Goal: Task Accomplishment & Management: Complete application form

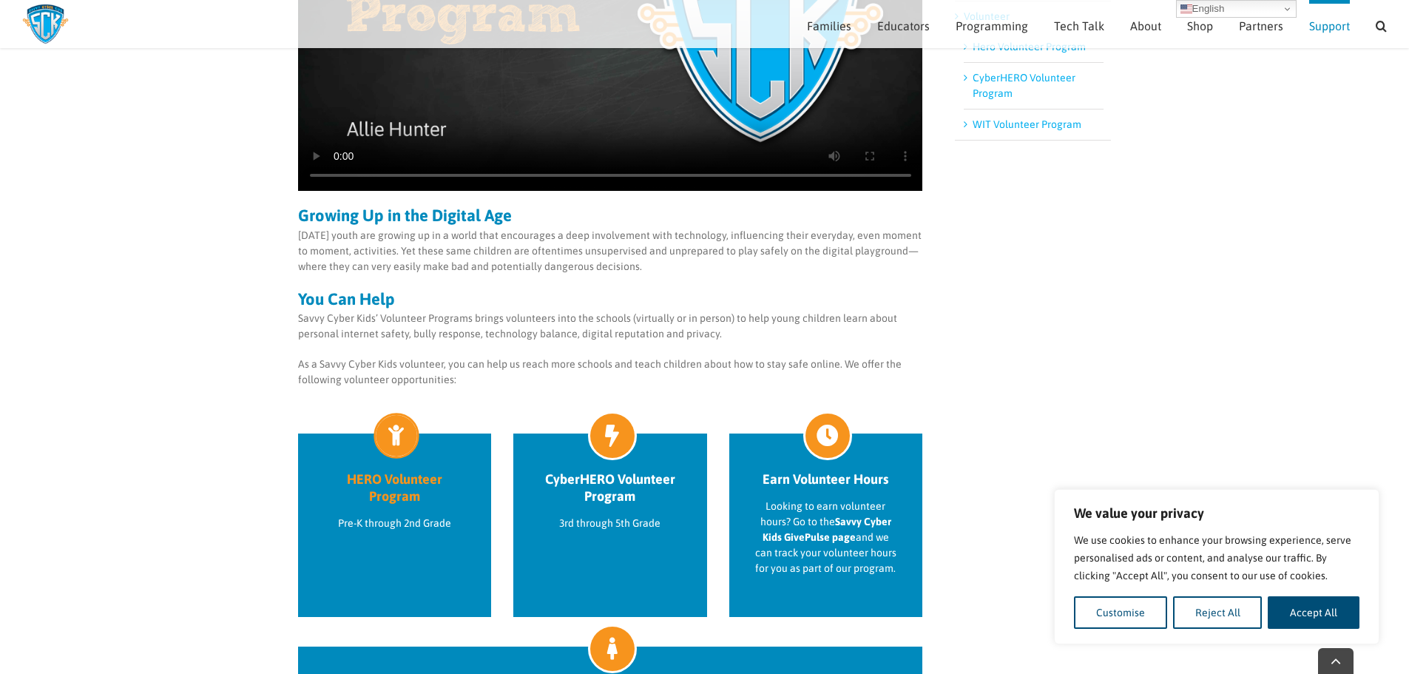
scroll to position [353, 0]
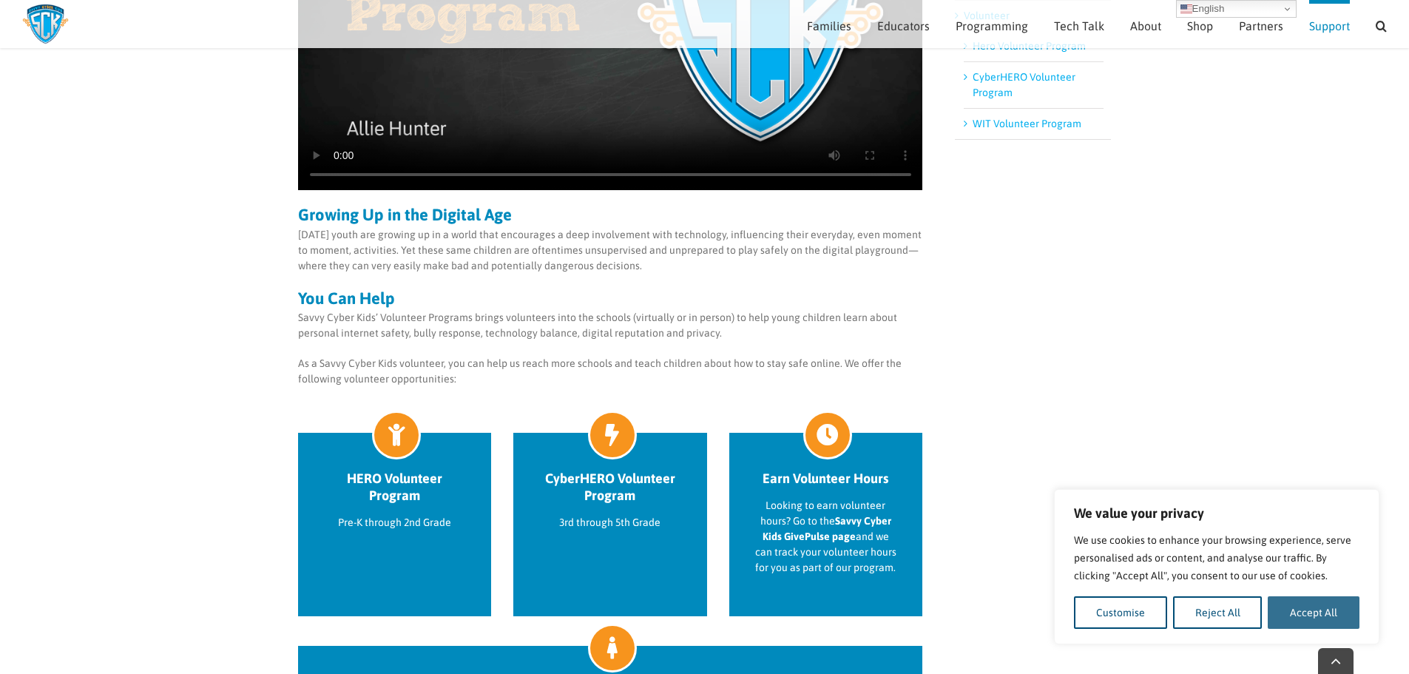
click at [1332, 612] on button "Accept All" at bounding box center [1313, 612] width 92 height 33
checkbox input "true"
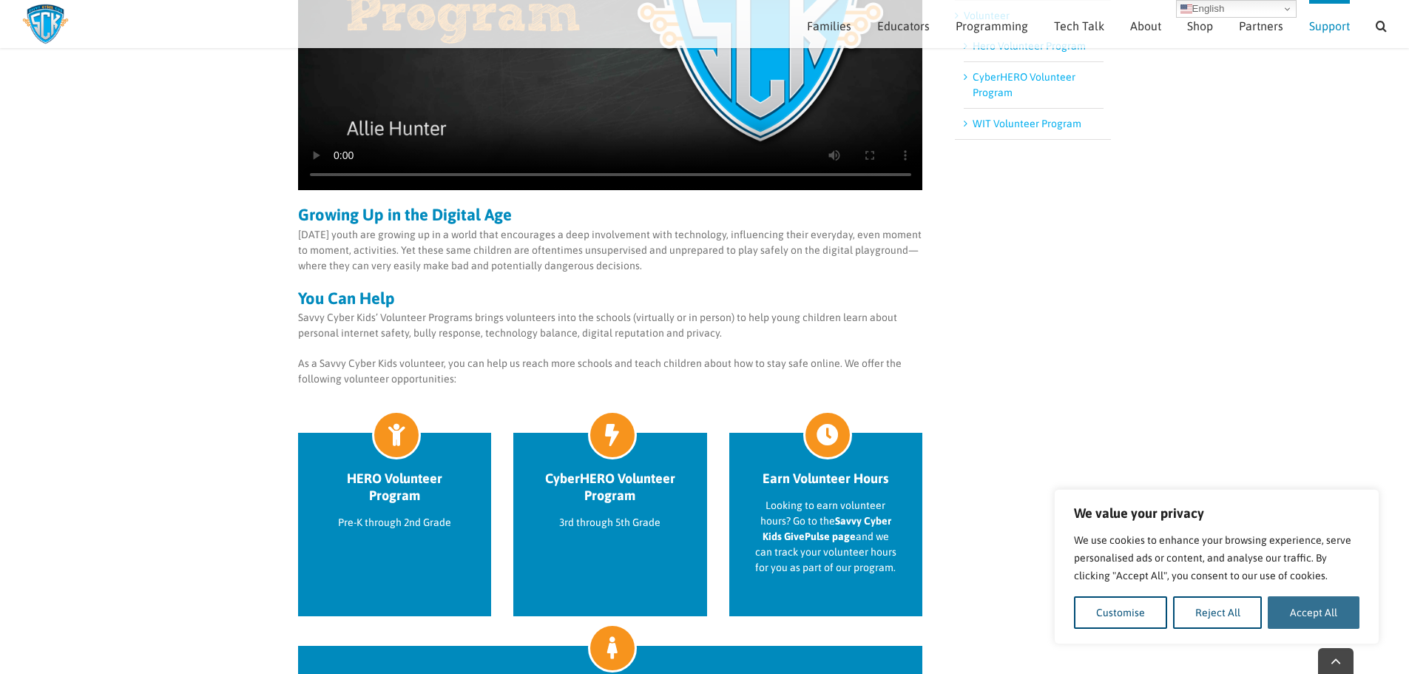
checkbox input "true"
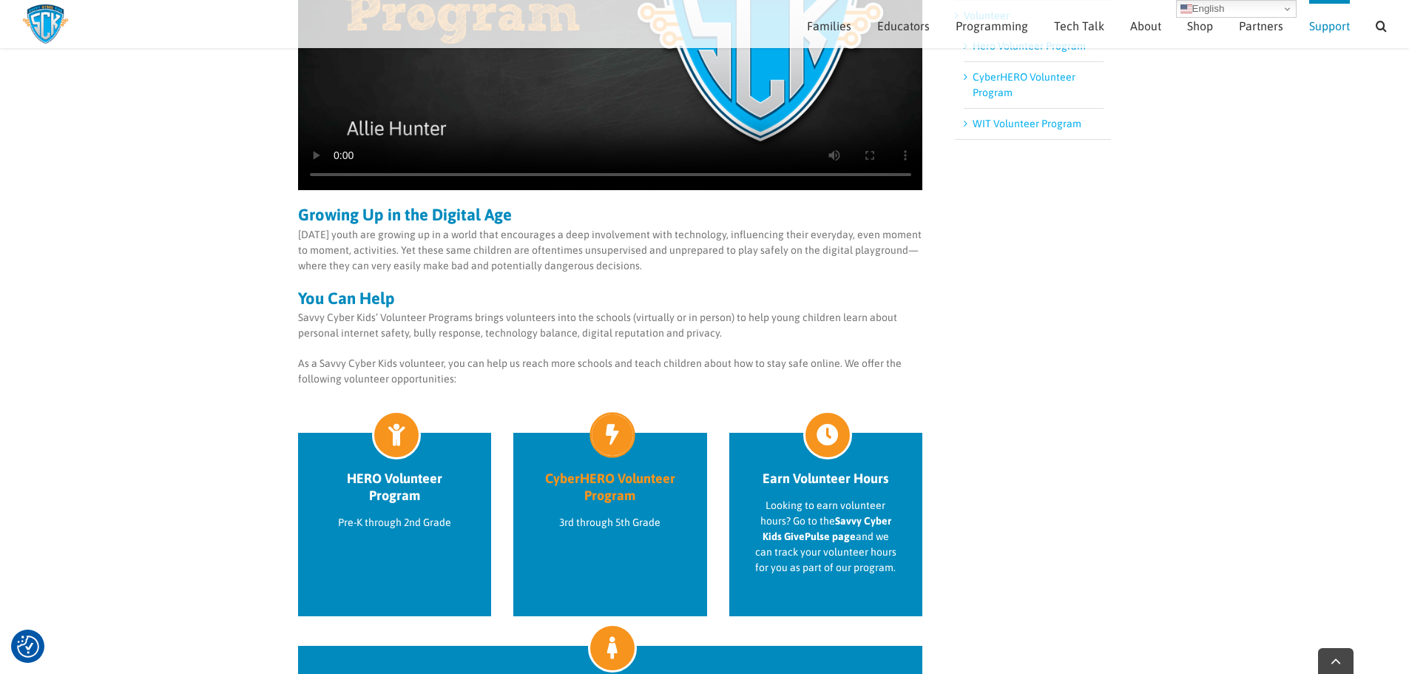
click at [614, 488] on h2 "CyberHERO Volunteer Program" at bounding box center [610, 487] width 142 height 34
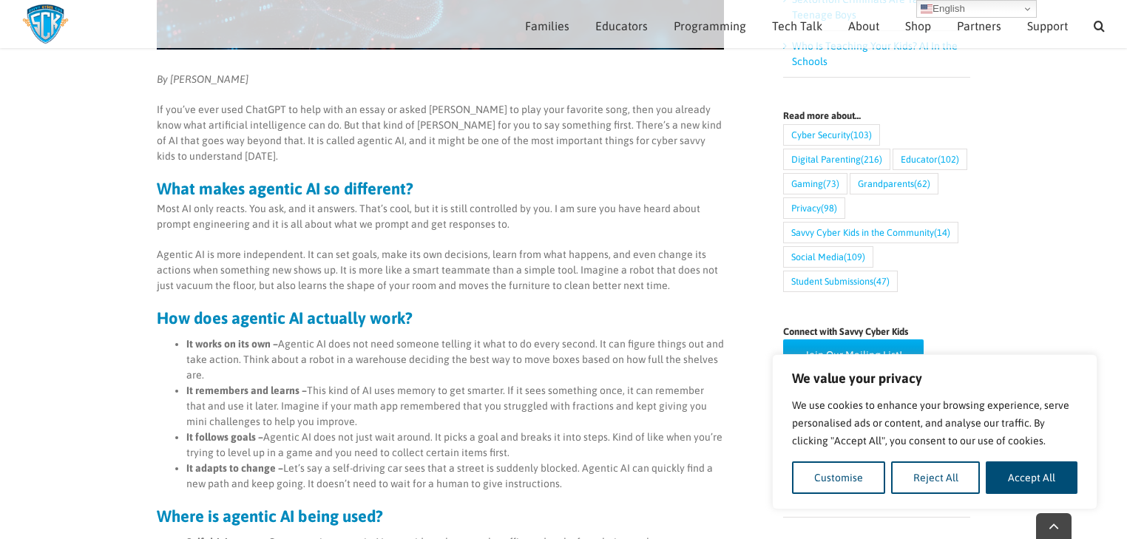
scroll to position [532, 0]
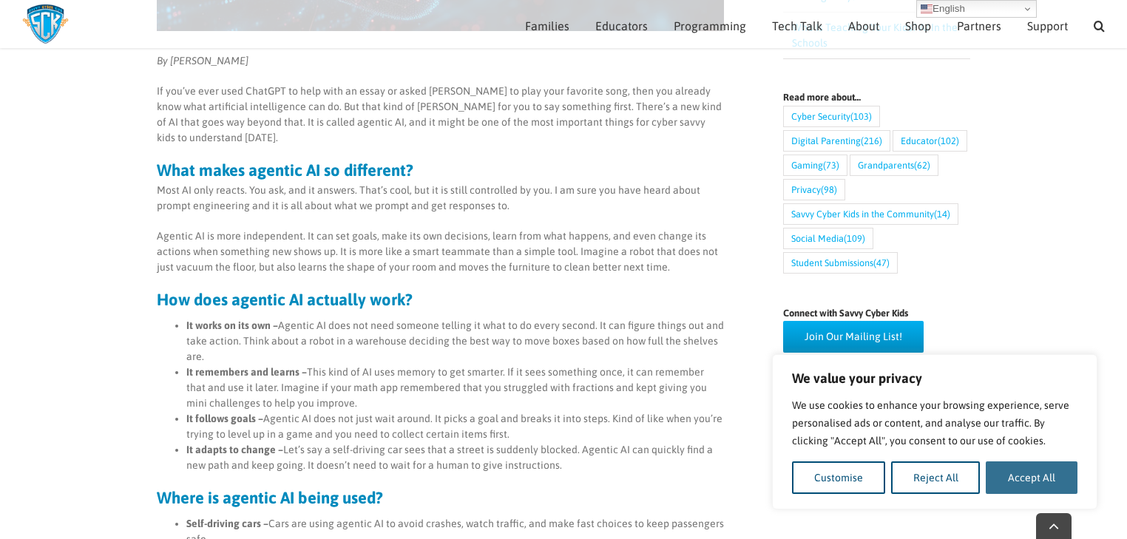
click at [1034, 488] on button "Accept All" at bounding box center [1032, 477] width 92 height 33
checkbox input "true"
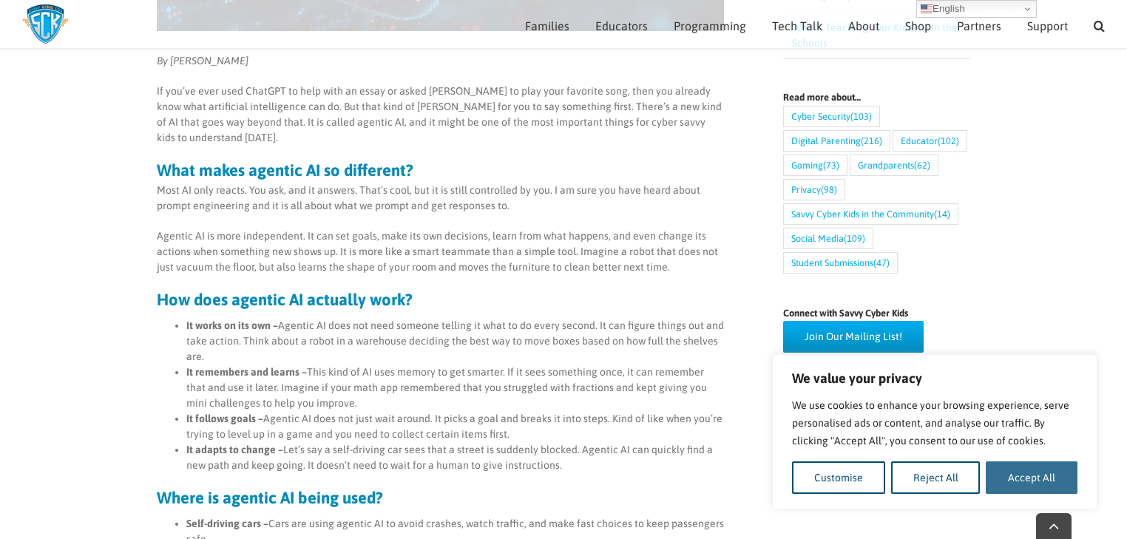
checkbox input "true"
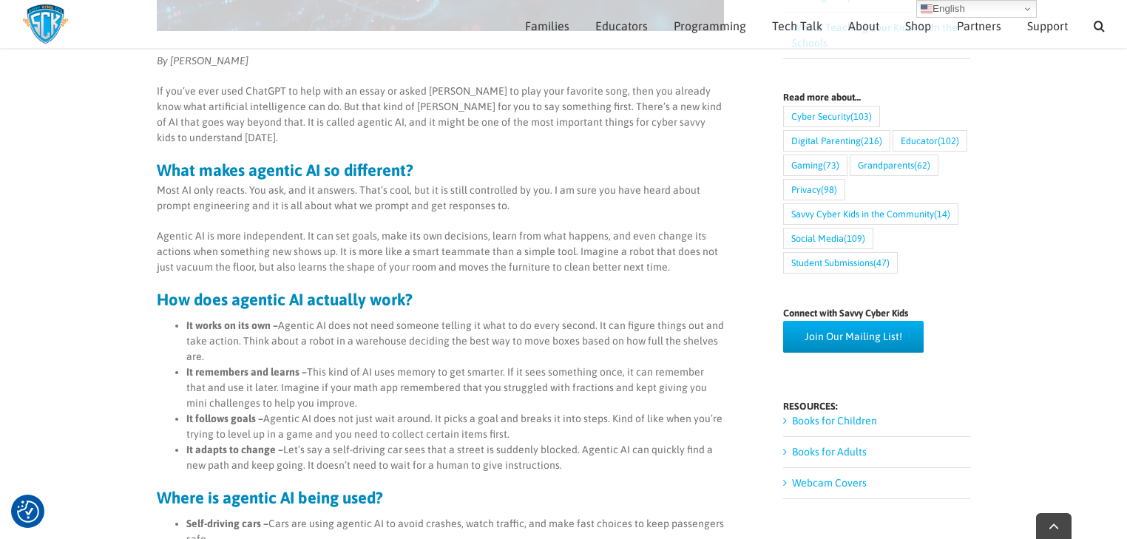
scroll to position [0, 0]
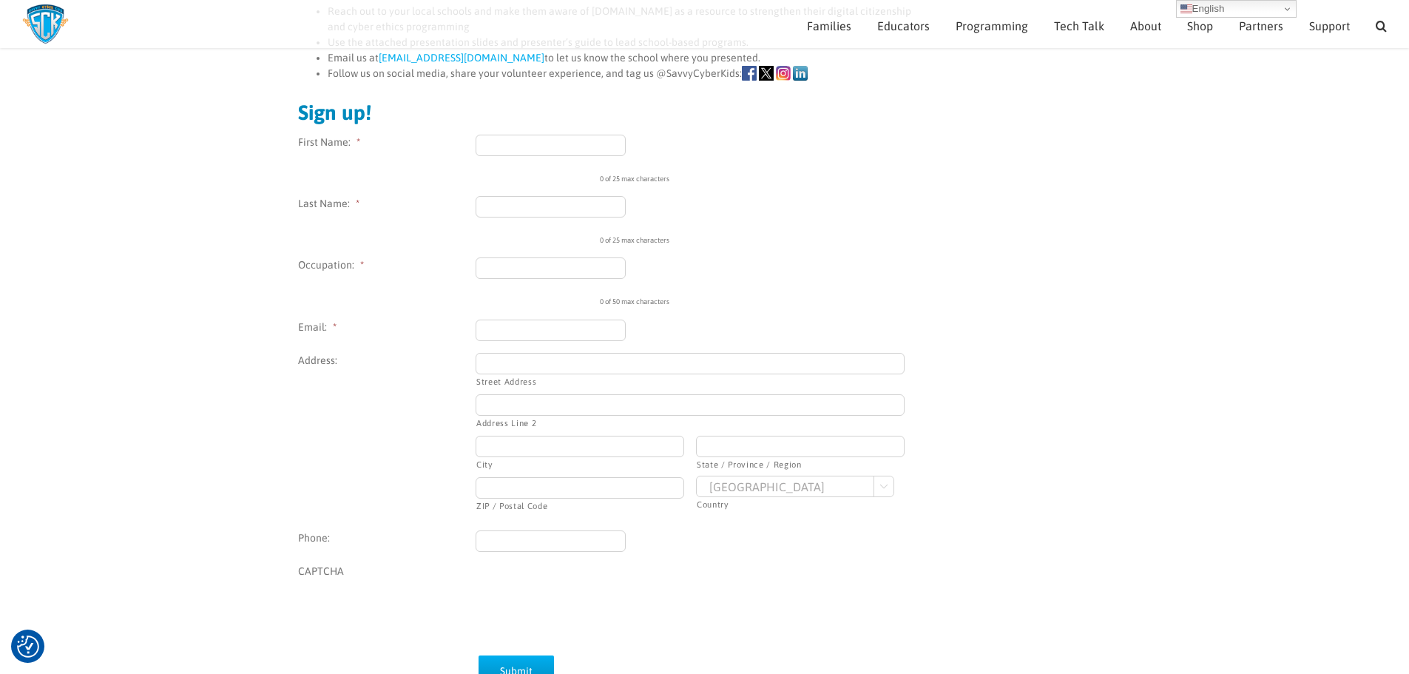
scroll to position [518, 0]
click at [748, 492] on select "Afghanistan Albania Algeria American Samoa Andorra Angola Anguilla Antarctica A…" at bounding box center [795, 491] width 198 height 21
select select "United Kingdom"
click at [696, 481] on select "Afghanistan Albania Algeria American Samoa Andorra Angola Anguilla Antarctica A…" at bounding box center [795, 491] width 198 height 21
click at [529, 156] on input "First Name: *" at bounding box center [550, 150] width 150 height 21
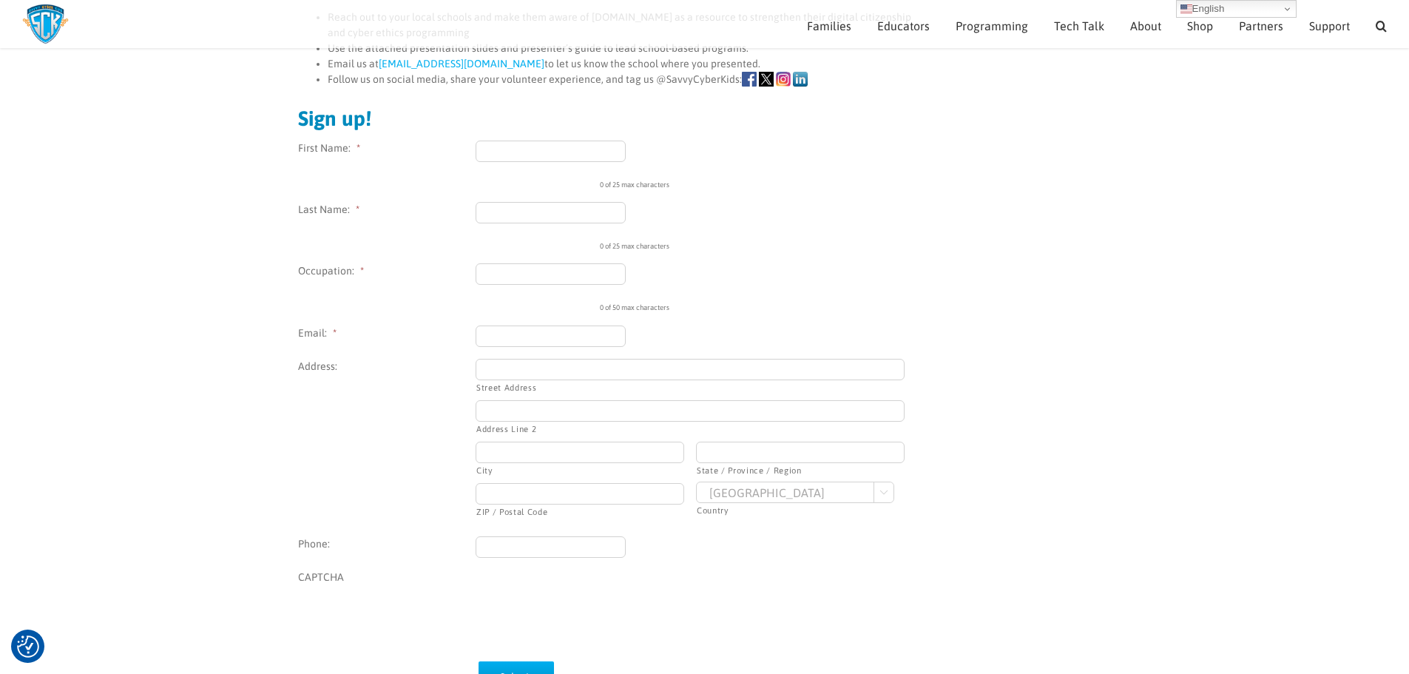
type input "Tim"
type input "Sleath"
type input "tsleath@gmail.com"
type input "2B Lydford Road"
type input "London"
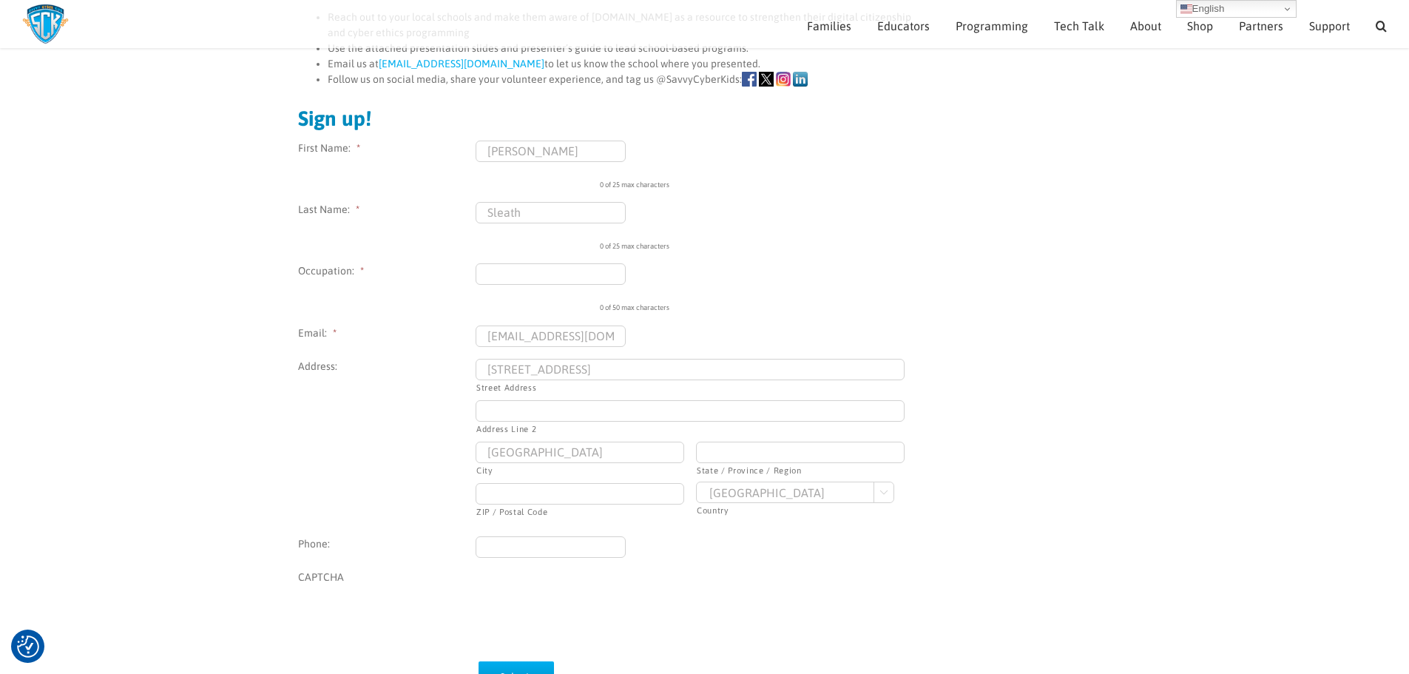
type input "Greater London"
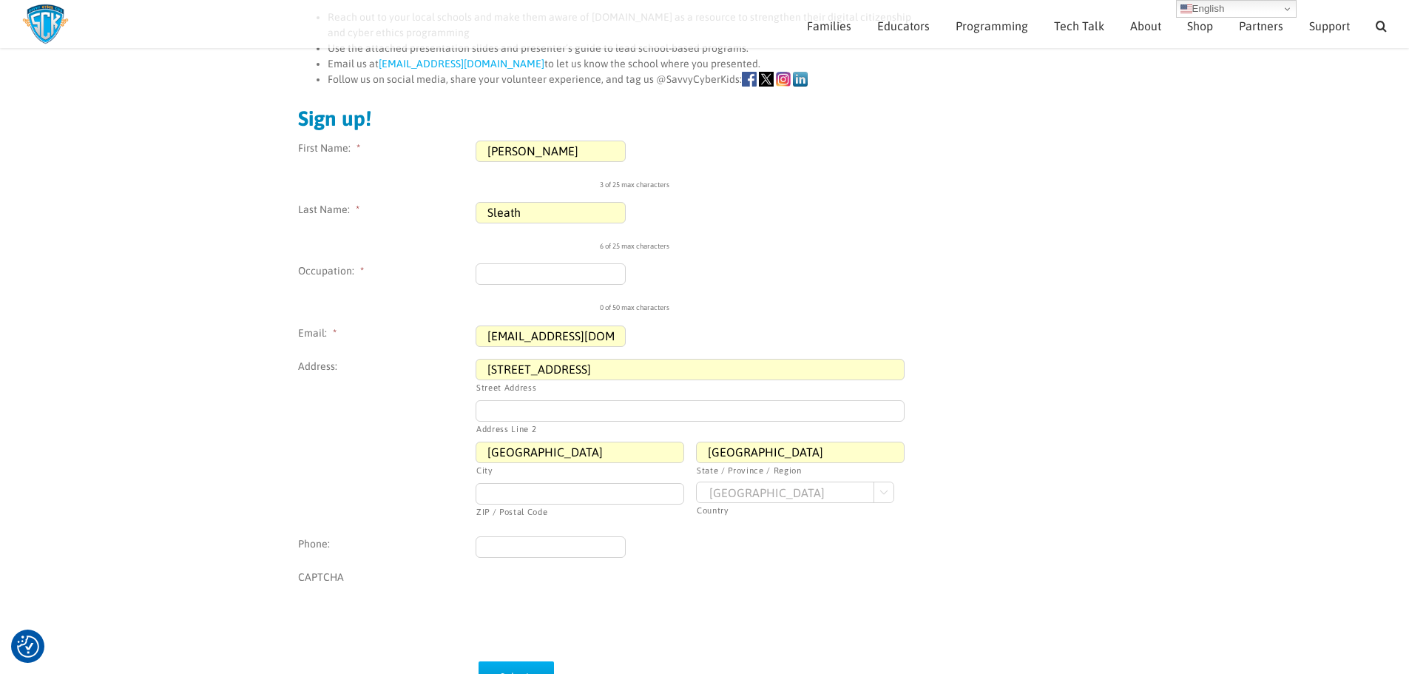
type input "NW2 5SA"
type input "(079) 711-8837"
click at [521, 273] on input "Occupation: *" at bounding box center [550, 273] width 150 height 21
type input "IT Product Manager"
click at [531, 552] on input "(079) 711-8837" at bounding box center [550, 546] width 150 height 21
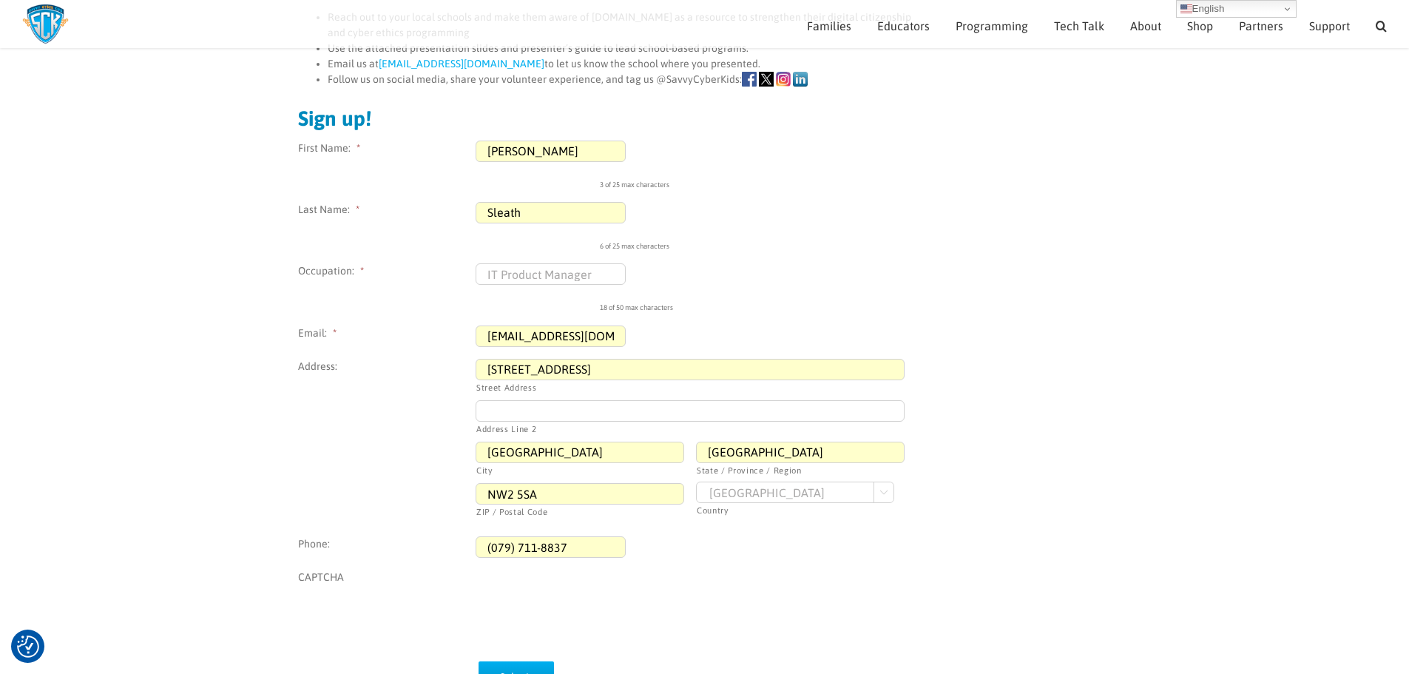
drag, startPoint x: 578, startPoint y: 538, endPoint x: 296, endPoint y: 539, distance: 282.5
click at [296, 539] on div "The Challenges of Parenting in the Digital Age There was a time when the childh…" at bounding box center [704, 202] width 1409 height 1115
type input "(___) ___-____"
click at [1202, 509] on div "The Challenges of Parenting in the Digital Age There was a time when the childh…" at bounding box center [704, 202] width 1409 height 1115
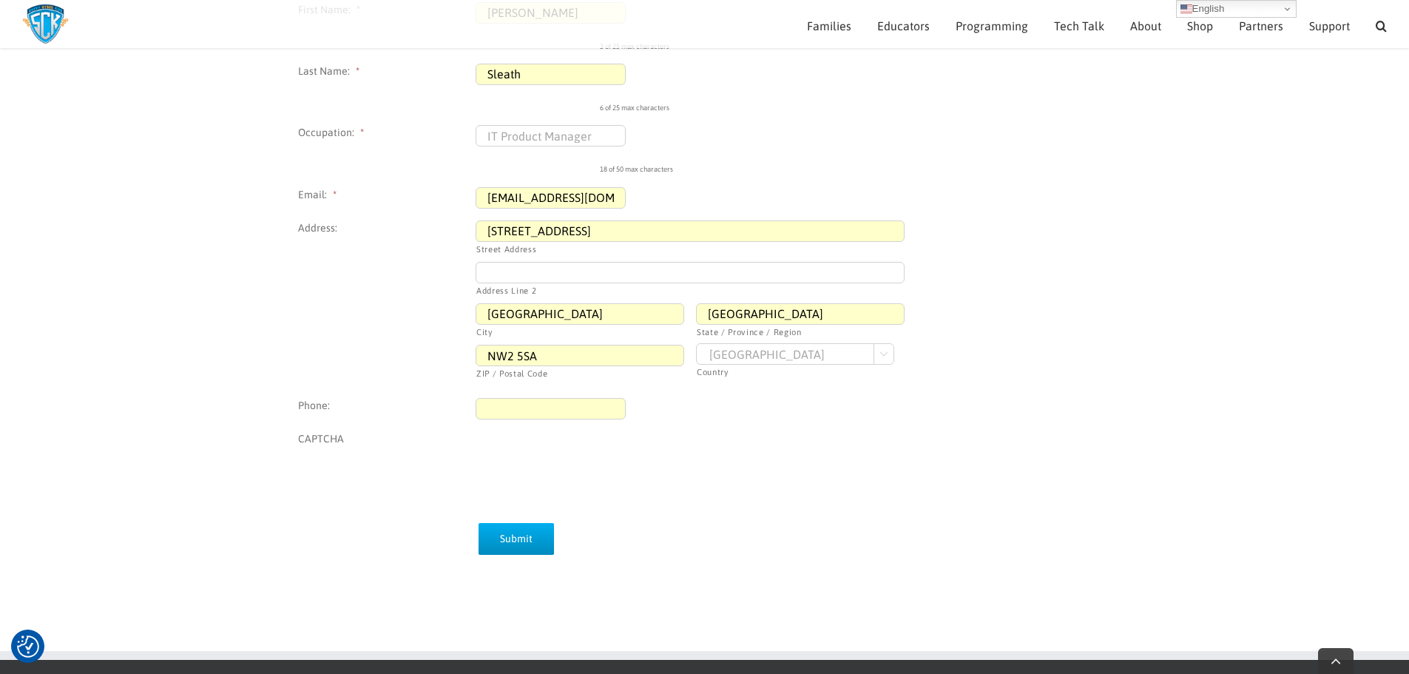
scroll to position [739, 0]
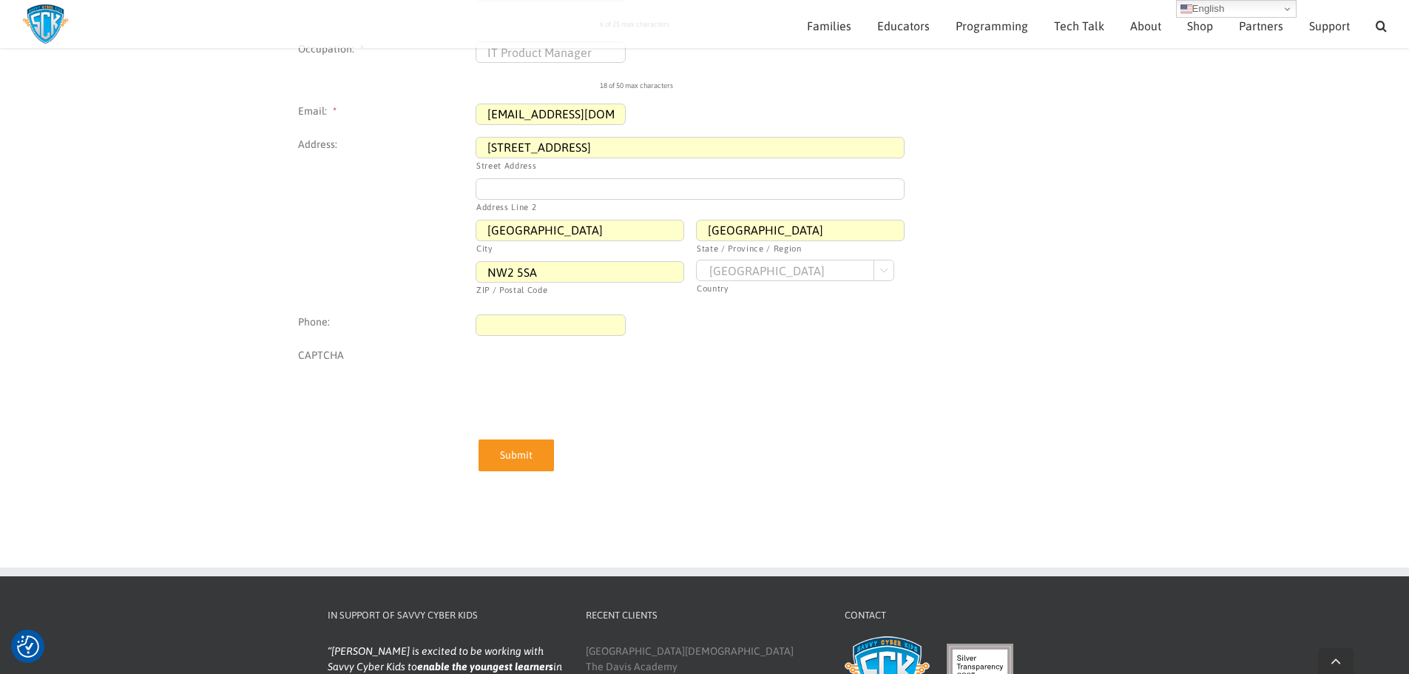
click at [512, 459] on input "Submit" at bounding box center [515, 455] width 75 height 32
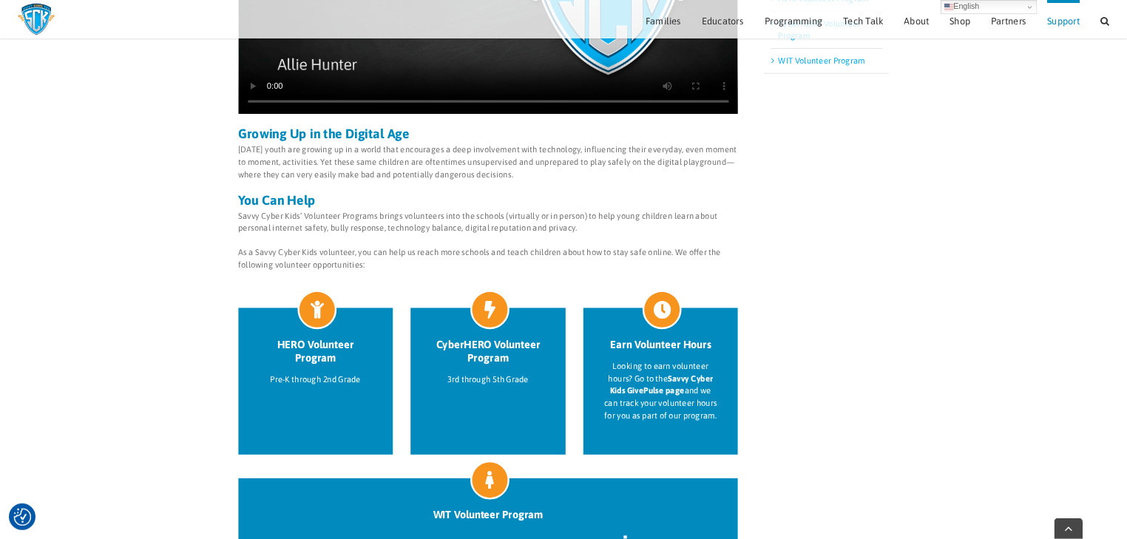
scroll to position [401, 0]
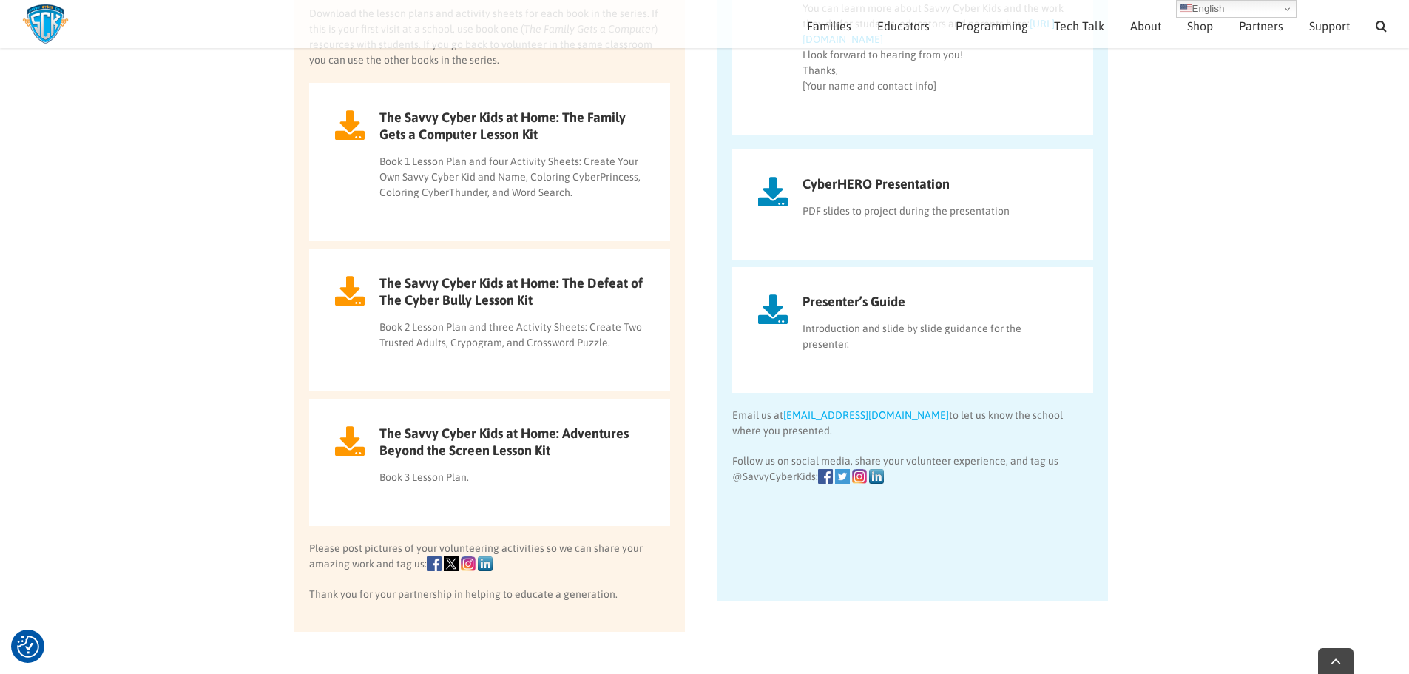
scroll to position [1468, 0]
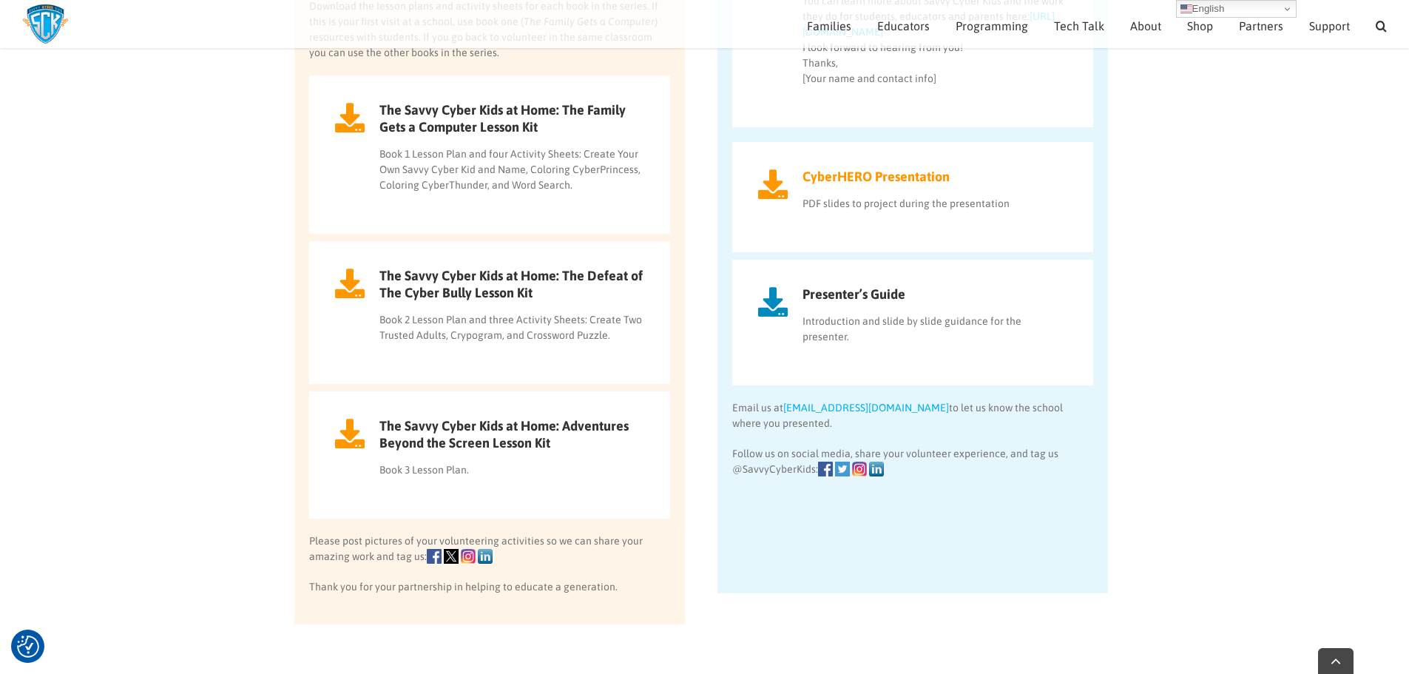
click at [850, 180] on h2 "CyberHERO Presentation" at bounding box center [854, 176] width 192 height 17
click at [842, 291] on h2 "Presenter’s Guide" at bounding box center [831, 293] width 147 height 17
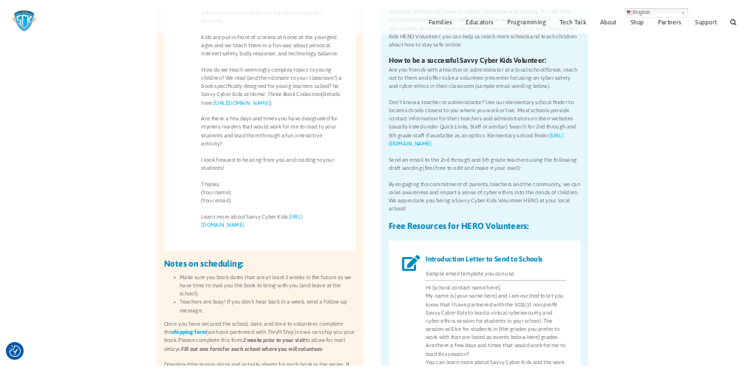
scroll to position [802, 0]
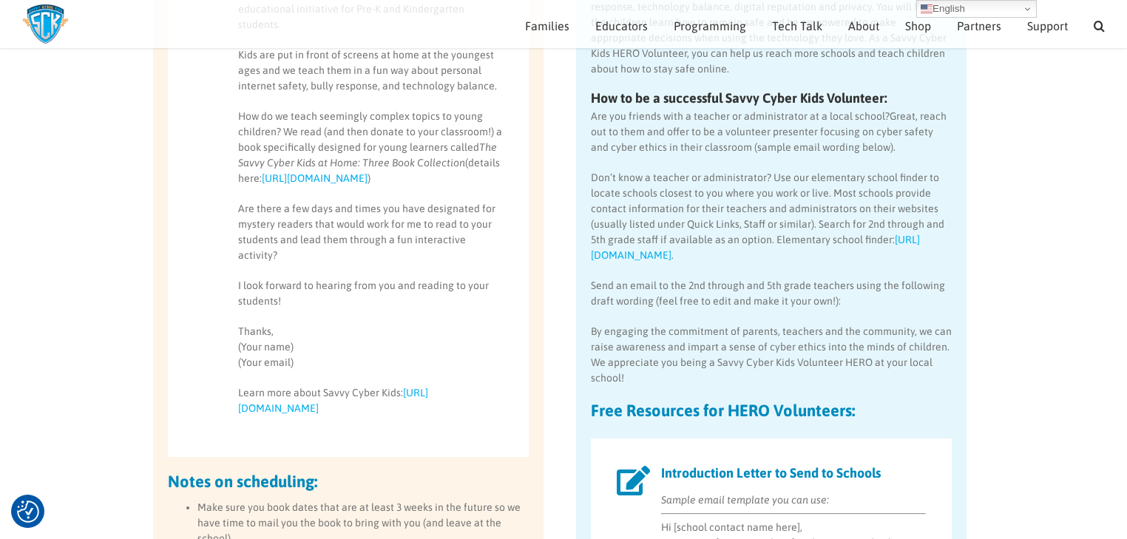
click at [658, 186] on p "Don’t know a teacher or administrator? Use our elementary school finder to loca…" at bounding box center [771, 216] width 361 height 93
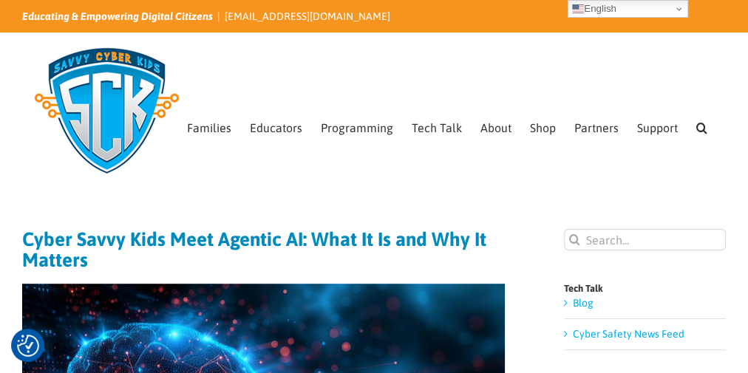
click at [369, 65] on div "Search for:  Families Sign Up! Kids Digital Bill of Rights Technology Pledge T…" at bounding box center [374, 95] width 704 height 125
